Goal: Task Accomplishment & Management: Use online tool/utility

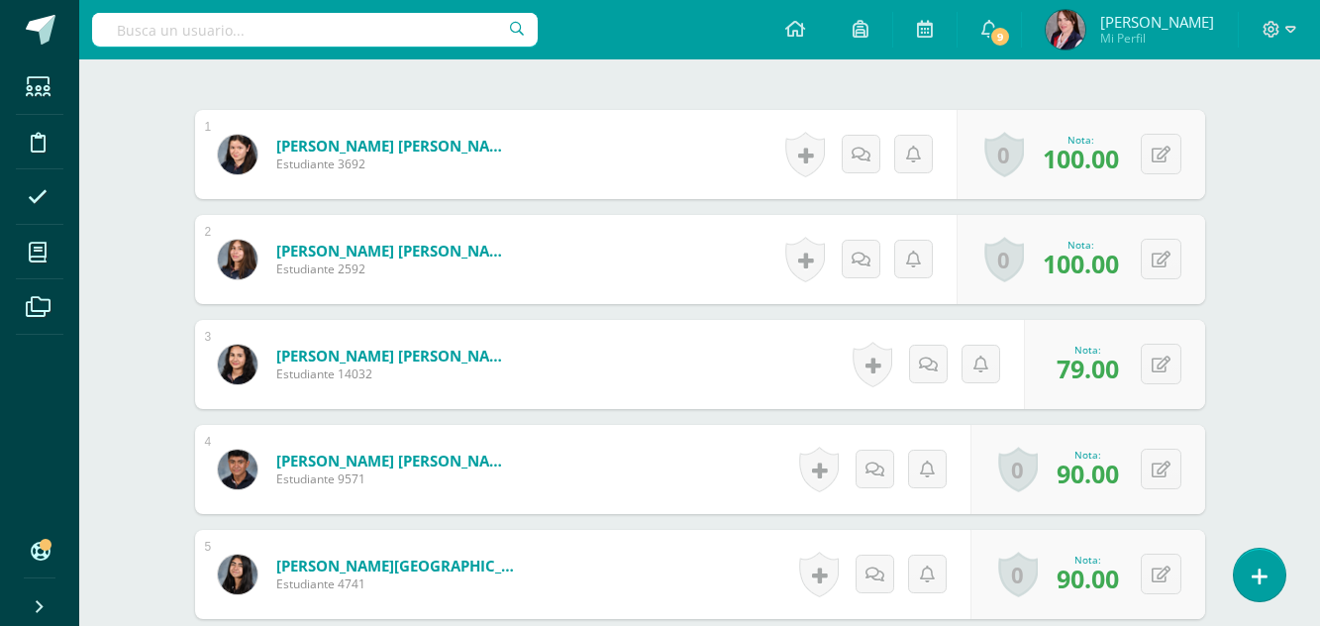
scroll to position [891, 0]
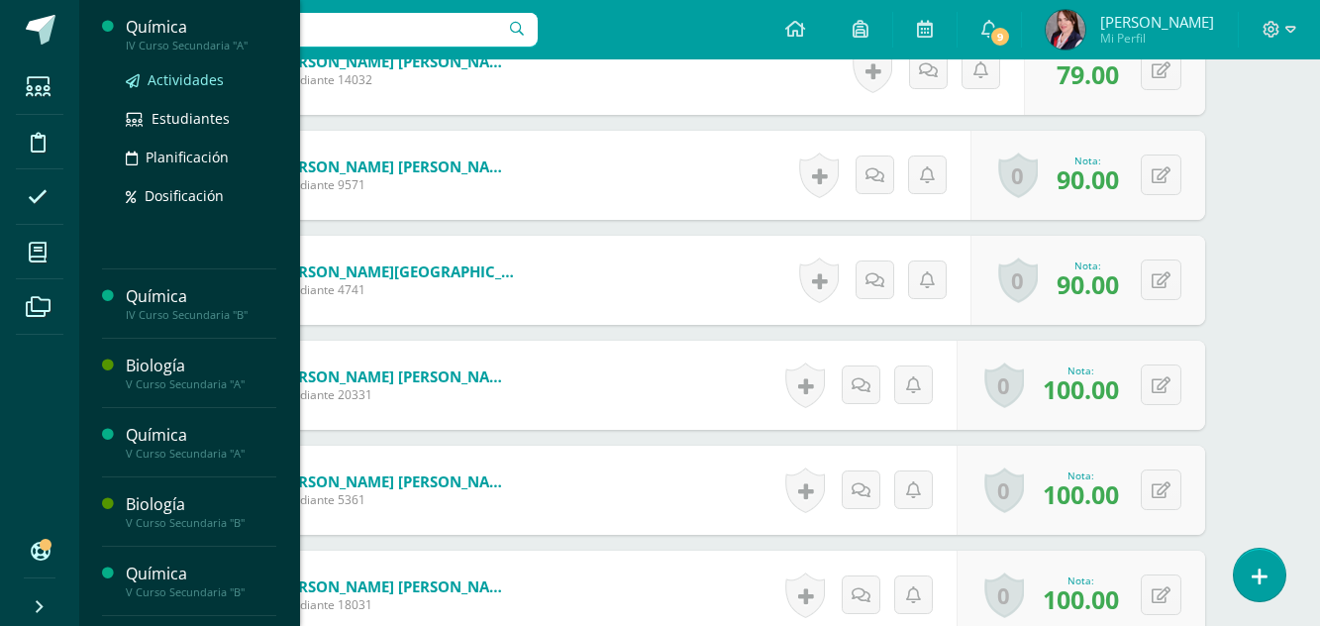
click at [175, 77] on span "Actividades" at bounding box center [186, 79] width 76 height 19
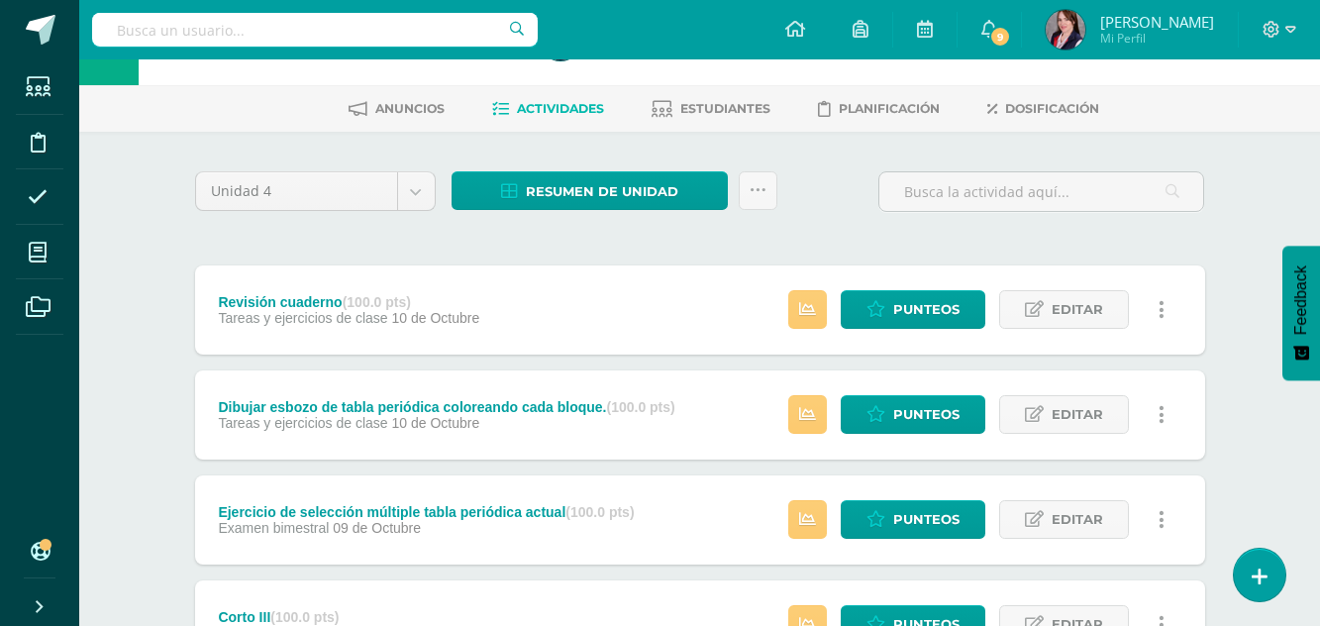
scroll to position [99, 0]
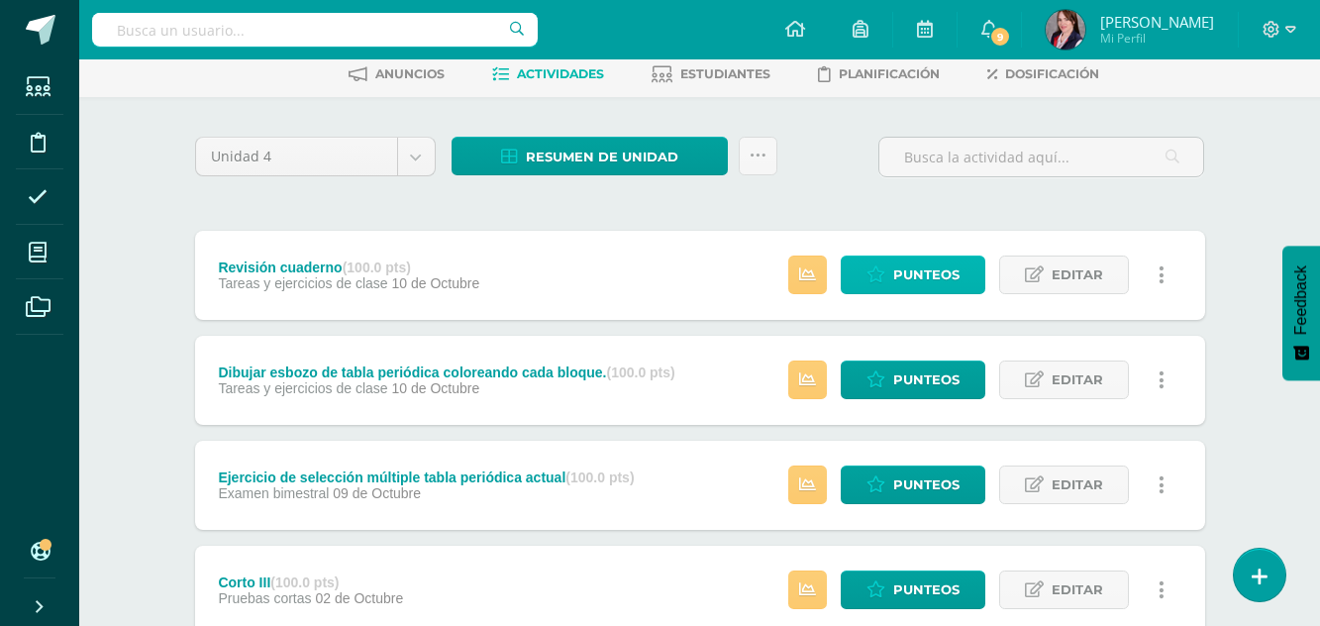
click at [924, 268] on span "Punteos" at bounding box center [926, 274] width 66 height 37
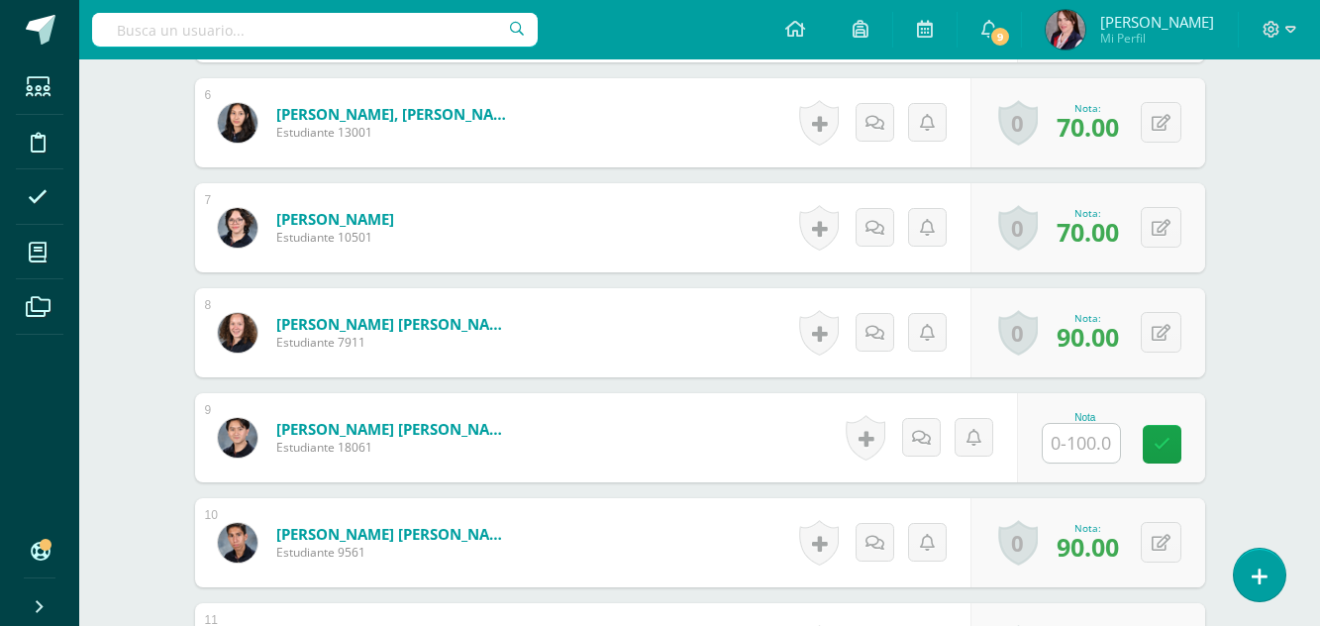
scroll to position [1170, 0]
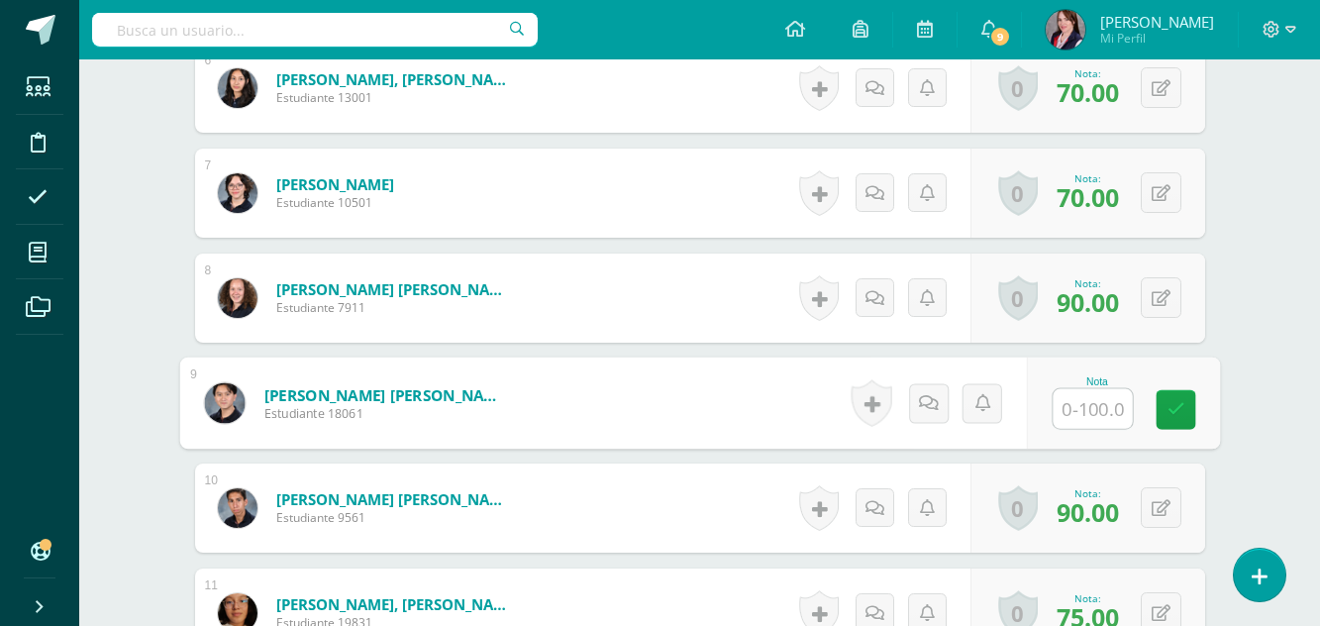
click at [1091, 409] on input "text" at bounding box center [1092, 409] width 79 height 40
type input "80"
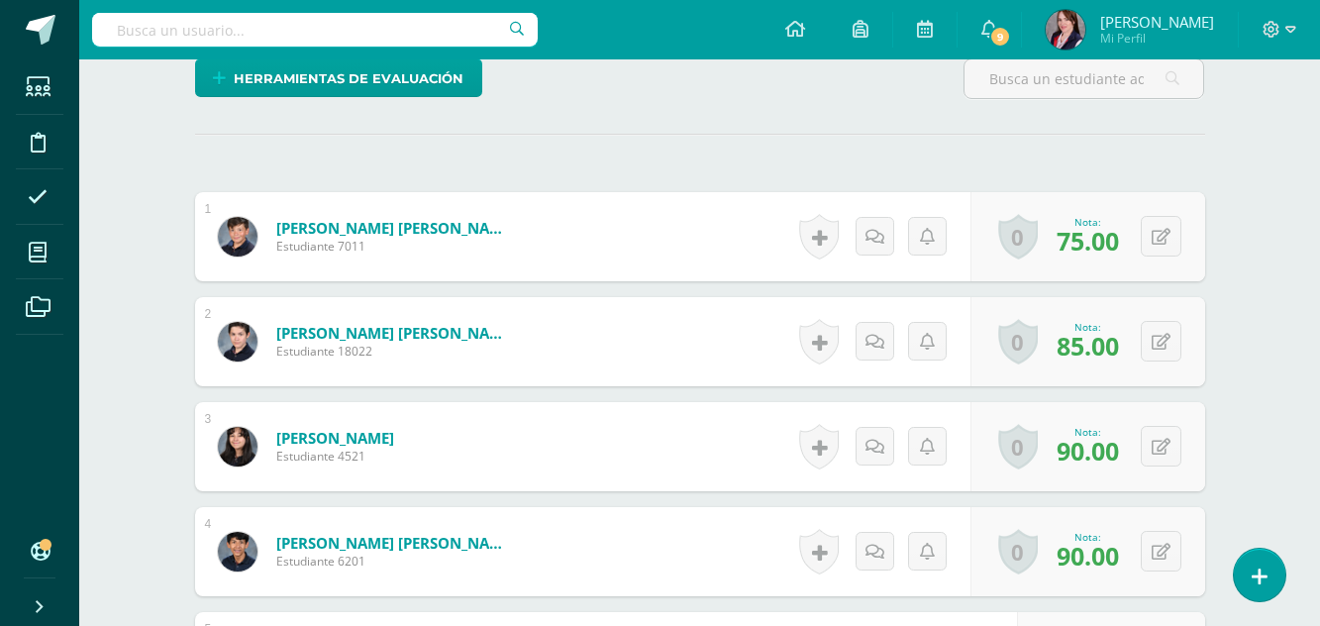
scroll to position [0, 0]
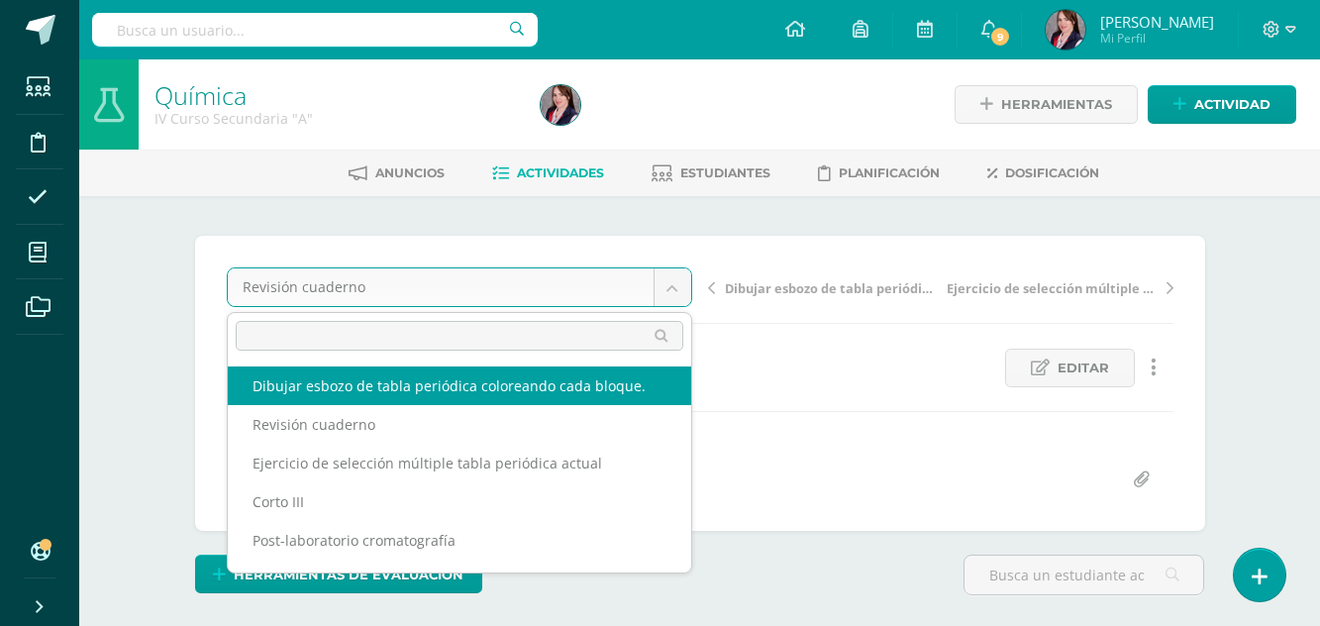
select select "/dashboard/teacher/grade-activity/237666/"
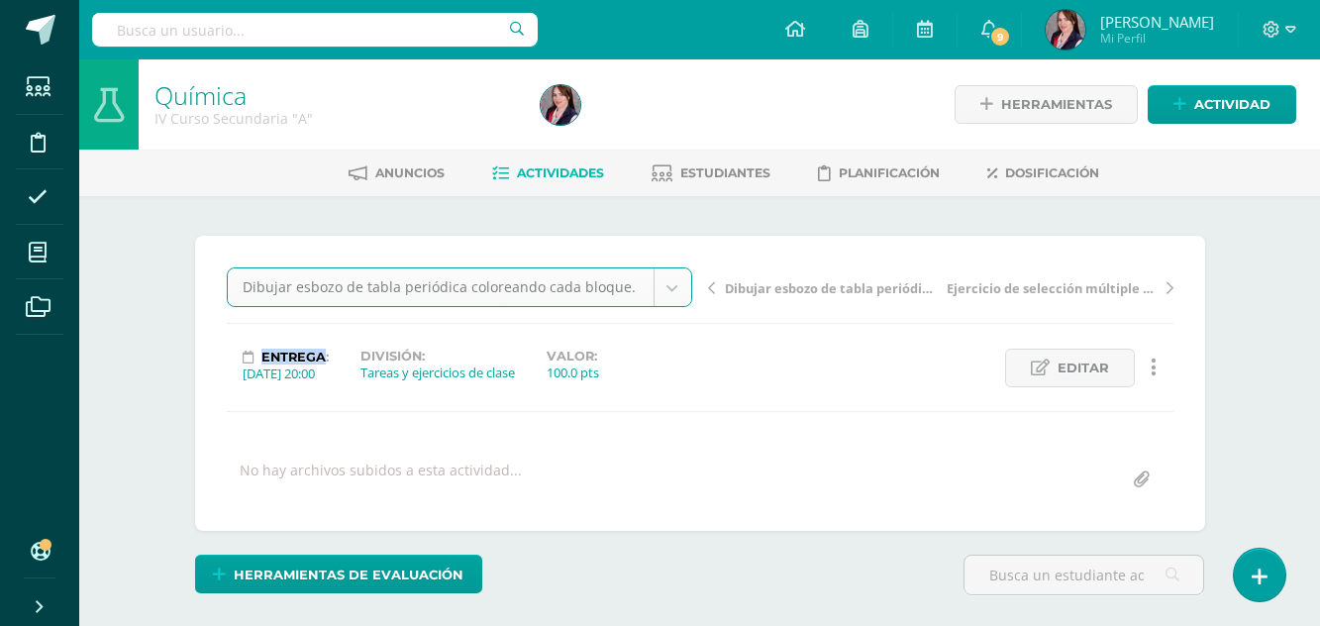
click at [565, 384] on div "Entrega: 2025/10/10 20:00 División: Tareas y ejercicios de clase Valor: 100.0 p…" at bounding box center [459, 368] width 481 height 39
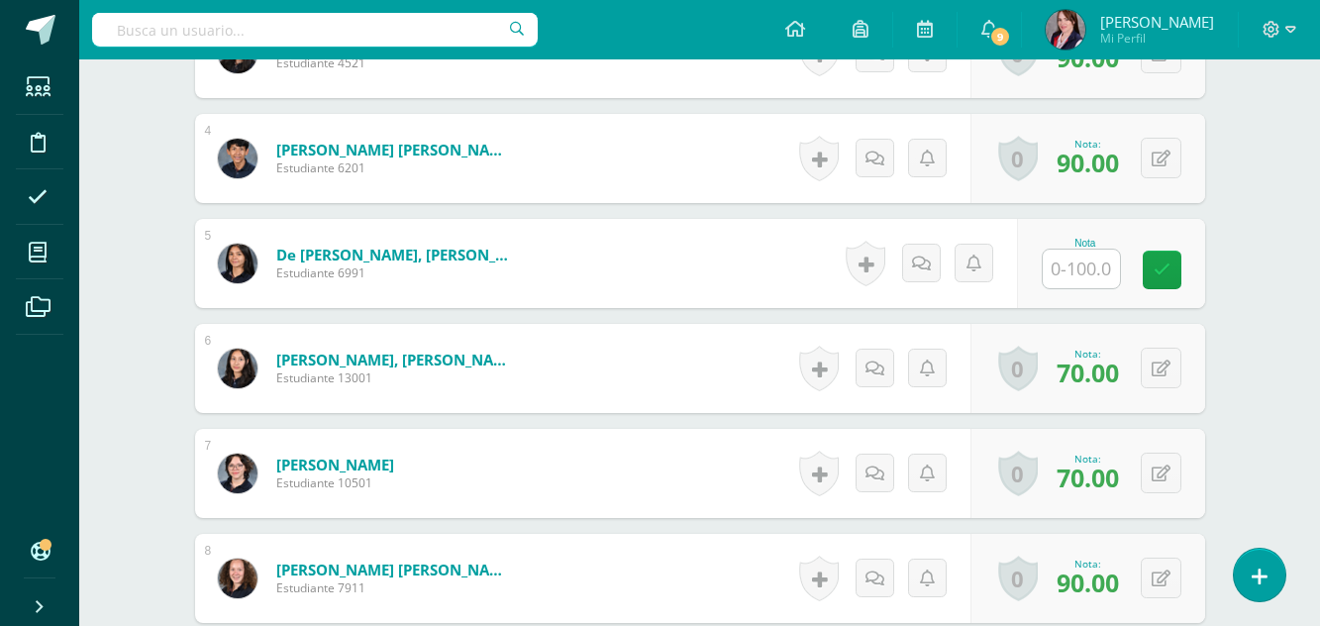
scroll to position [891, 0]
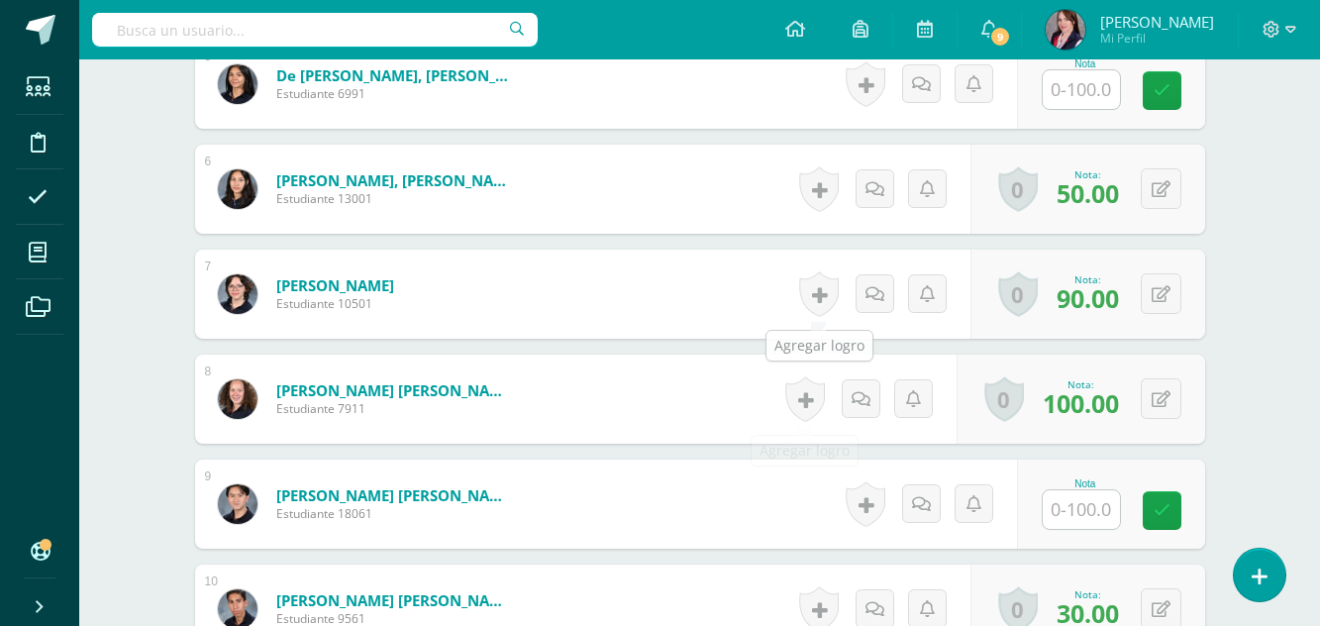
scroll to position [1088, 0]
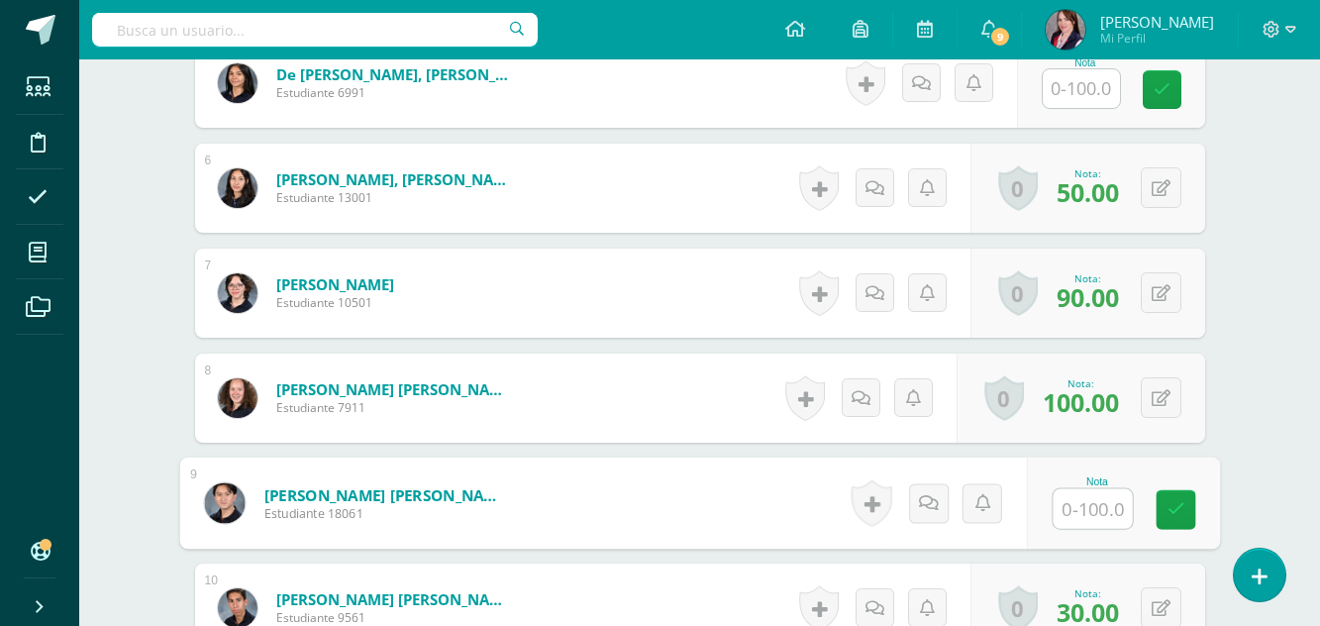
click at [1102, 516] on input "text" at bounding box center [1092, 509] width 79 height 40
type input "90"
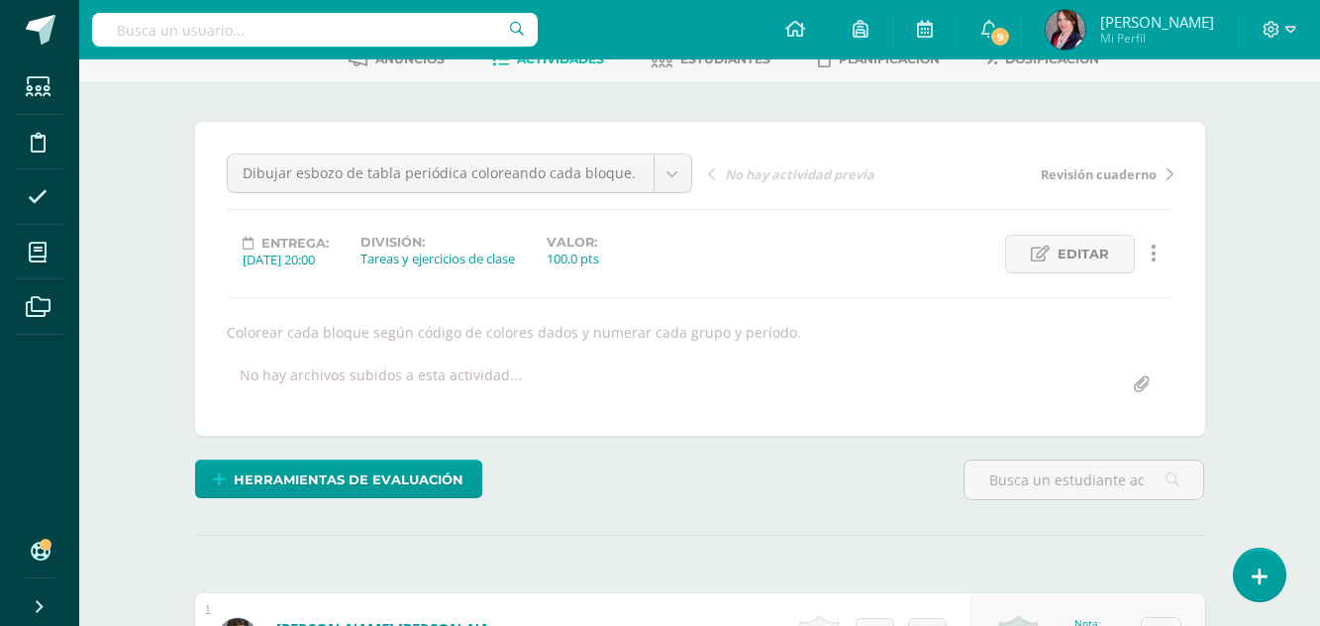
scroll to position [99, 0]
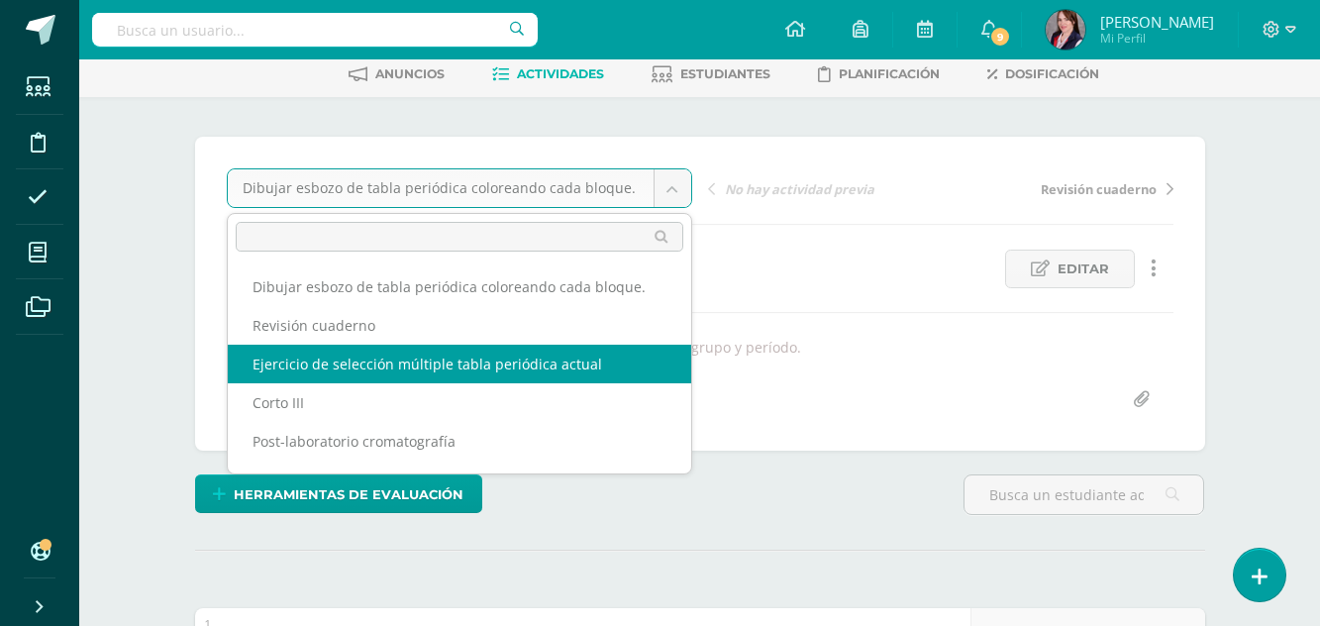
select select "/dashboard/teacher/grade-activity/237670/"
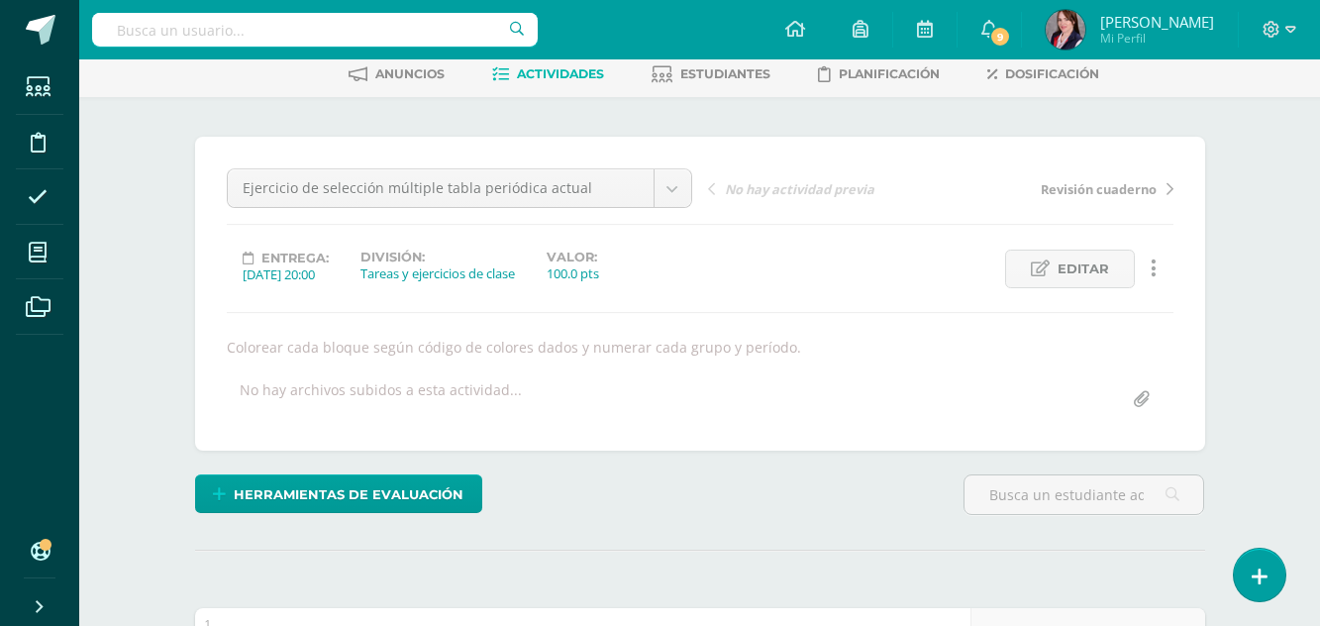
click at [410, 361] on div "Ejercicio de selección múltiple tabla periódica actual Dibujar esbozo de tabla …" at bounding box center [700, 293] width 947 height 251
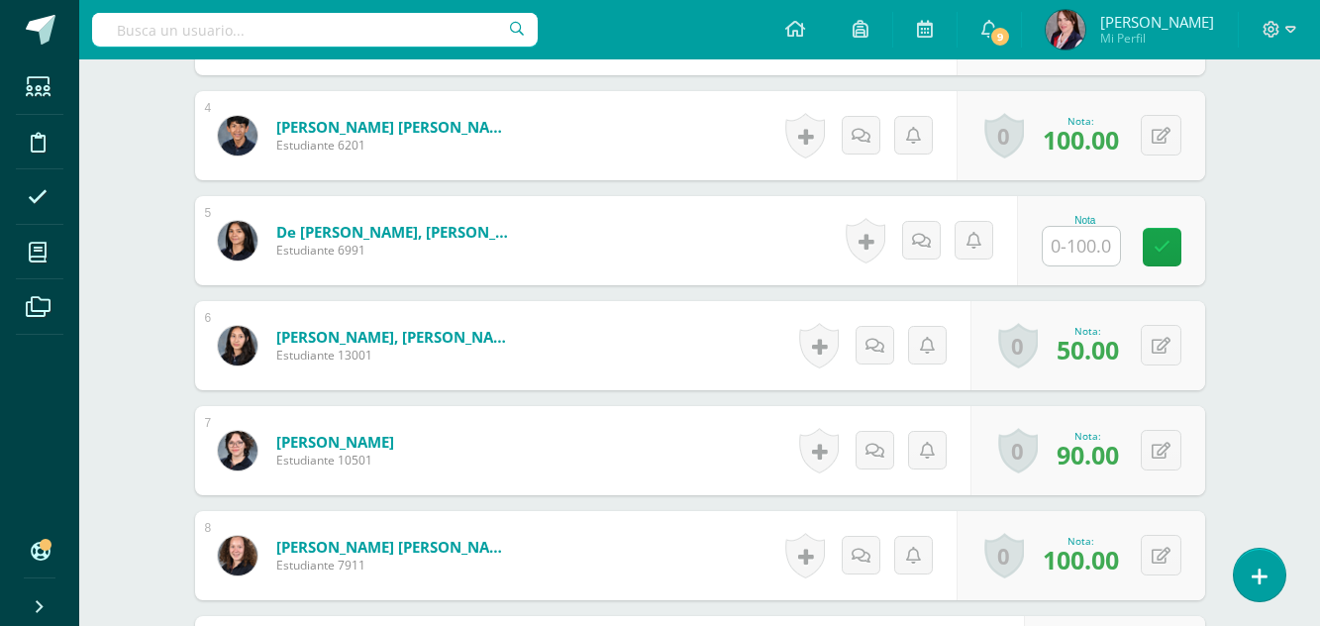
scroll to position [990, 0]
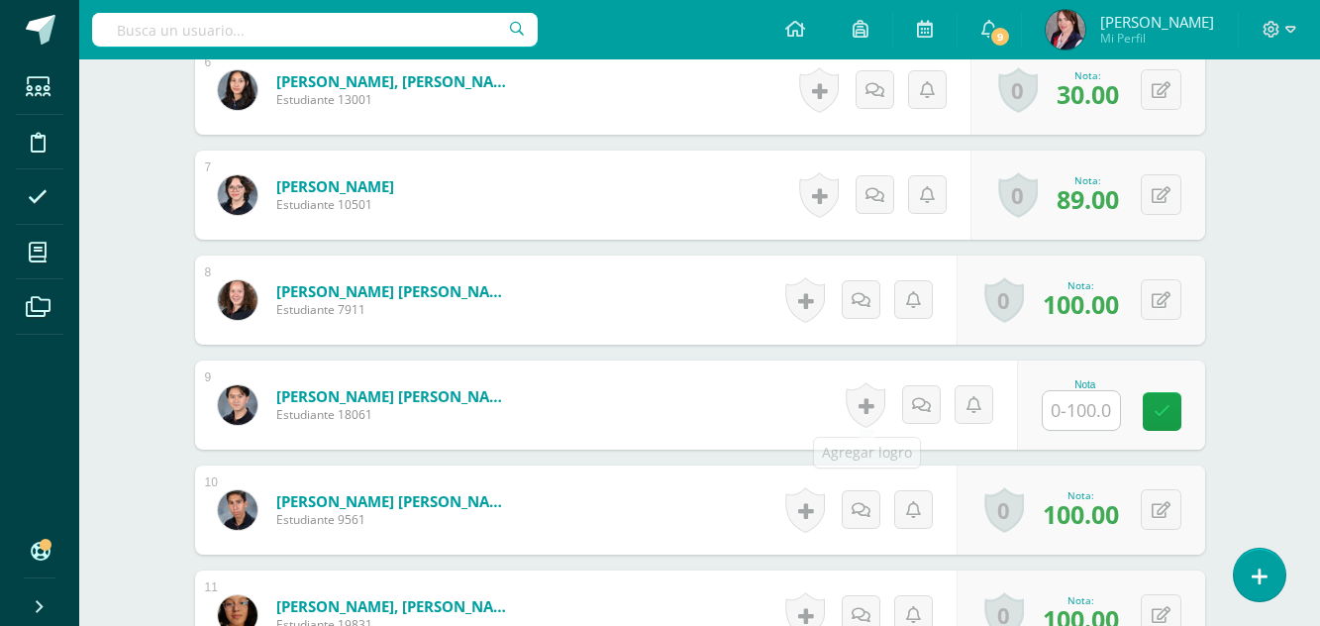
scroll to position [1187, 0]
click at [1078, 416] on input "text" at bounding box center [1081, 409] width 77 height 39
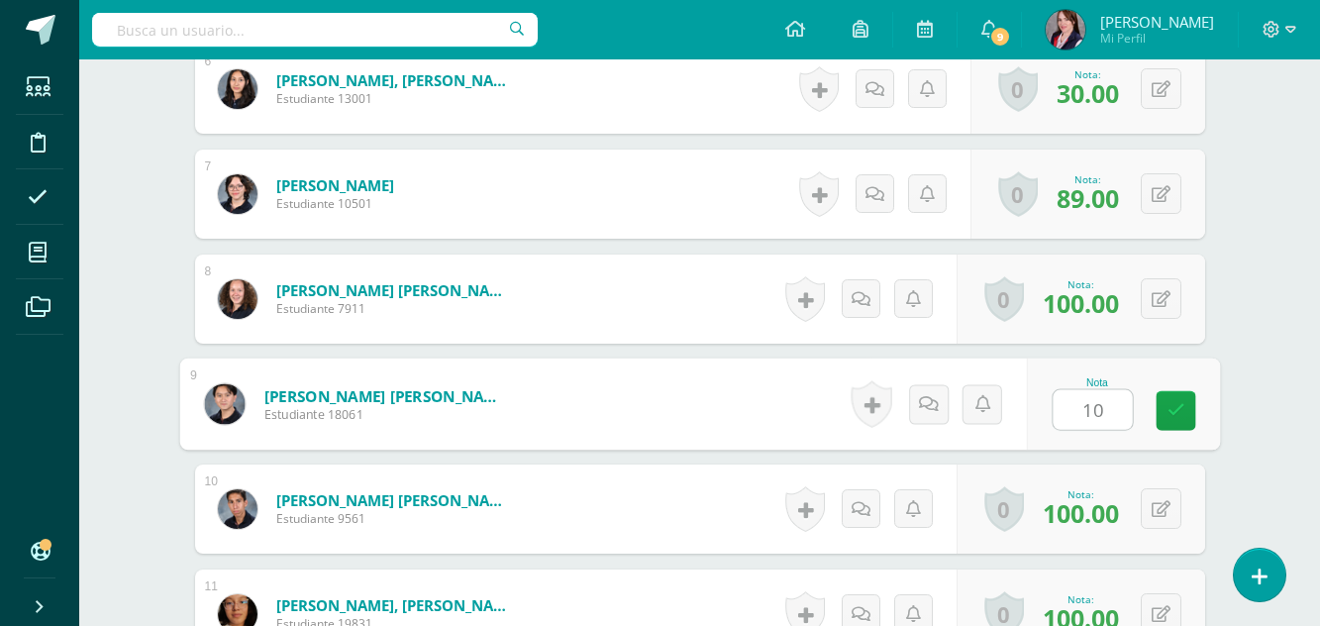
type input "100"
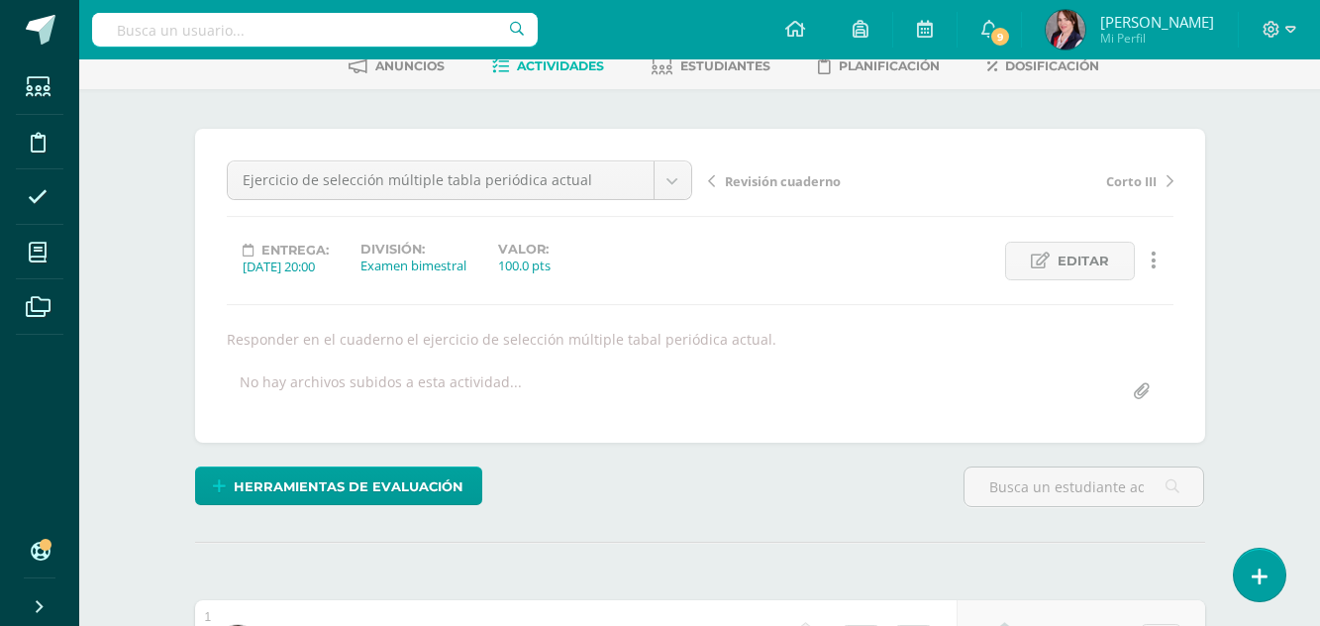
scroll to position [0, 0]
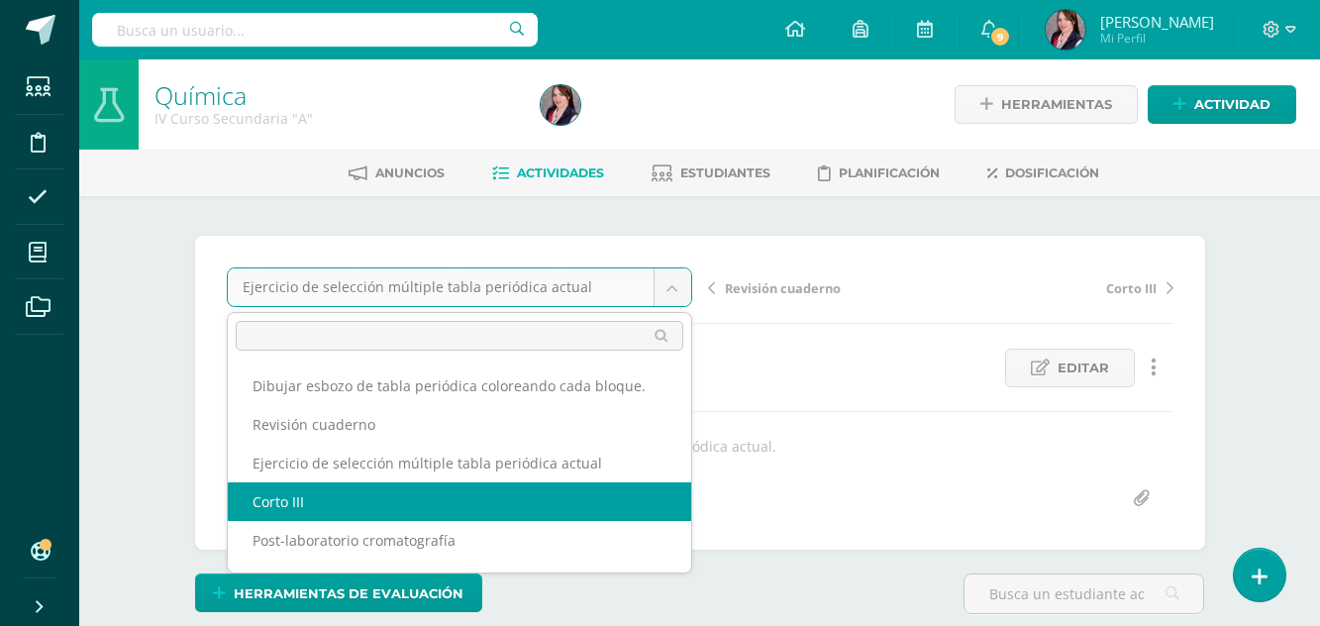
select select "/dashboard/teacher/grade-activity/237658/"
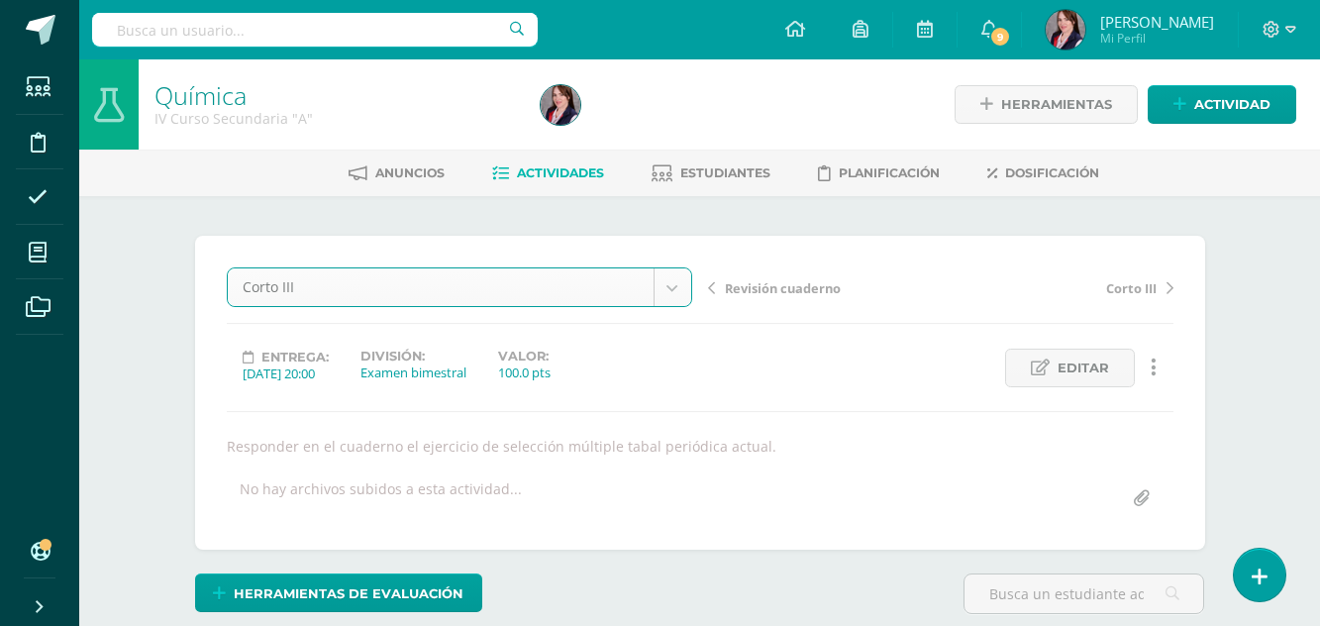
click at [416, 500] on div "No hay archivos subidos a esta actividad..." at bounding box center [381, 498] width 282 height 39
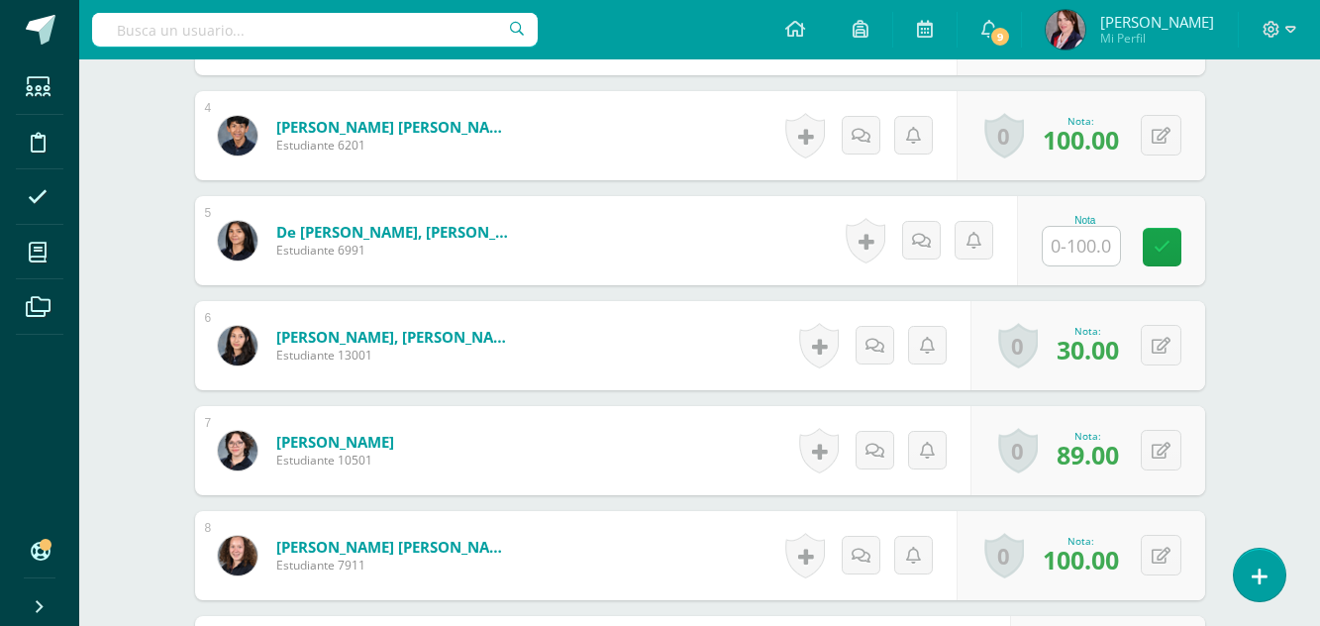
scroll to position [990, 0]
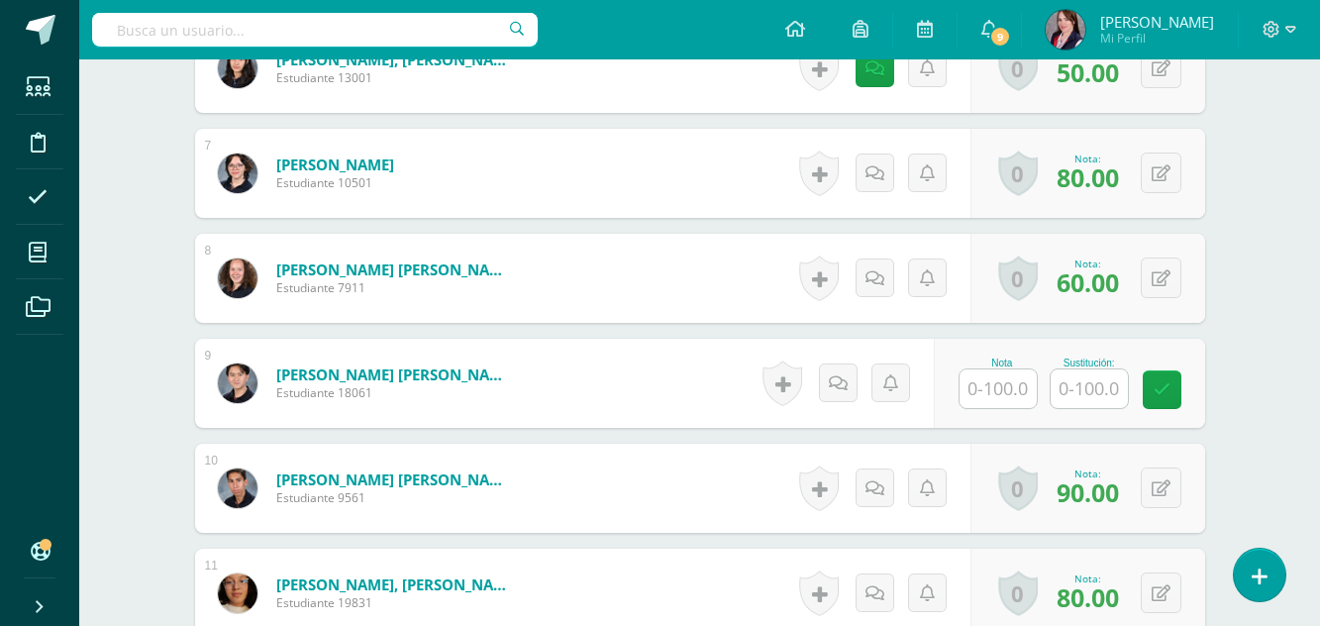
scroll to position [1288, 0]
click at [1091, 395] on input "text" at bounding box center [1089, 387] width 77 height 39
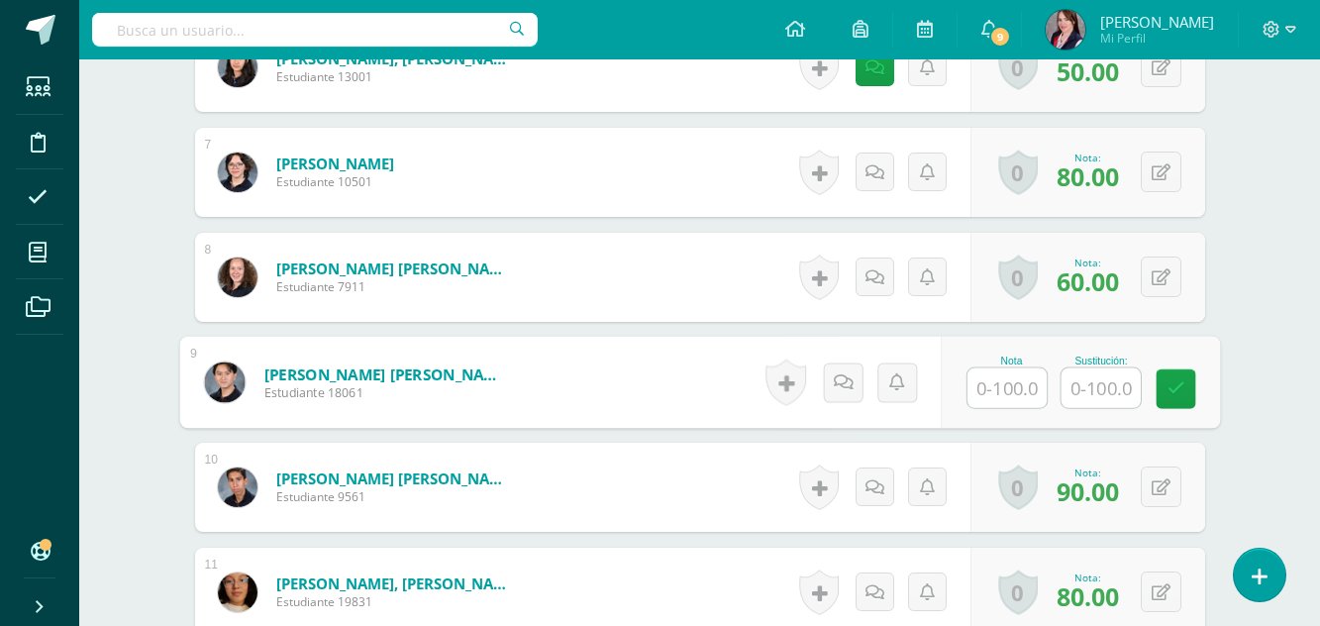
click at [1011, 392] on input "text" at bounding box center [1006, 388] width 79 height 40
type input "90"
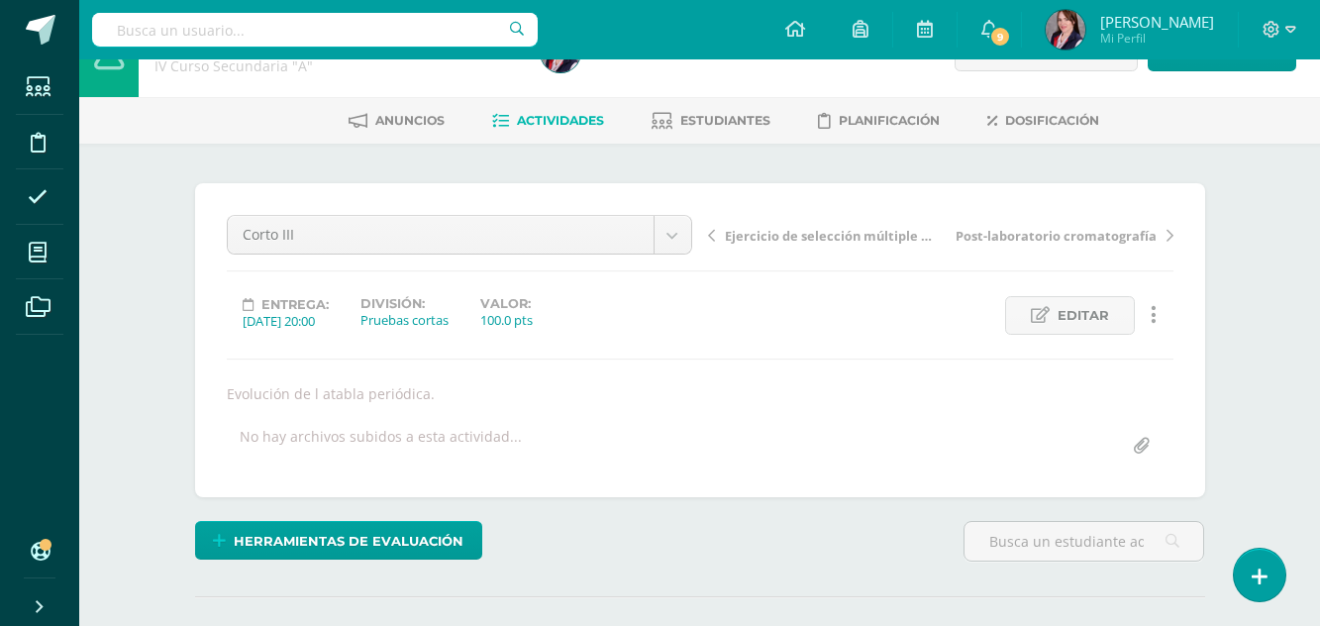
scroll to position [1, 0]
